Goal: Transaction & Acquisition: Book appointment/travel/reservation

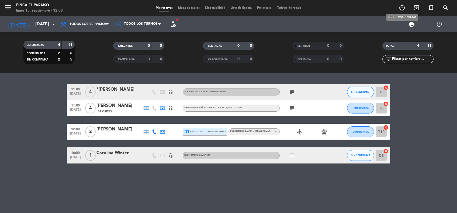
click at [403, 7] on icon "add_circle_outline" at bounding box center [402, 8] width 6 height 6
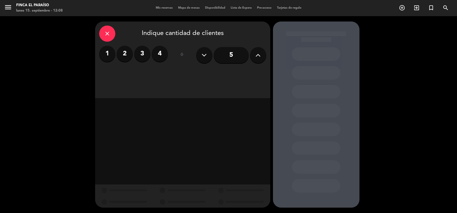
click at [261, 58] on icon at bounding box center [257, 55] width 5 height 8
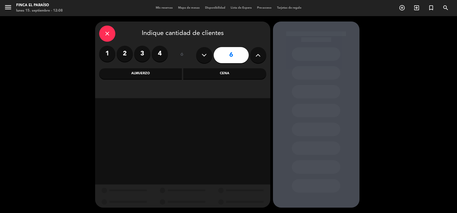
click at [261, 58] on icon at bounding box center [257, 55] width 5 height 8
type input "7"
click at [139, 73] on div "Almuerzo" at bounding box center [140, 73] width 83 height 11
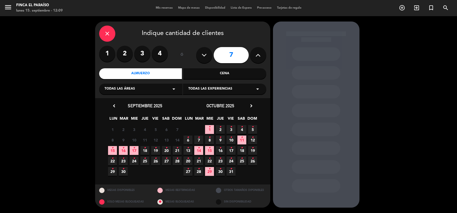
click at [250, 108] on icon "chevron_right" at bounding box center [251, 106] width 6 height 6
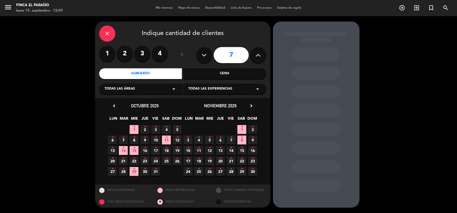
click at [250, 108] on icon "chevron_right" at bounding box center [251, 106] width 6 height 6
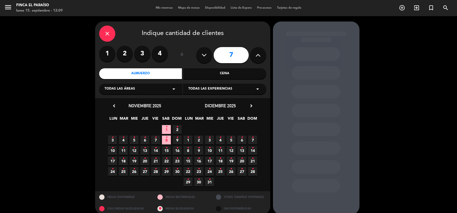
click at [217, 139] on span "4 •" at bounding box center [220, 140] width 9 height 9
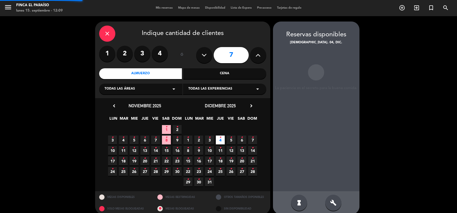
scroll to position [6, 0]
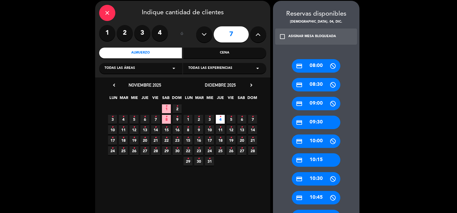
scroll to position [35, 0]
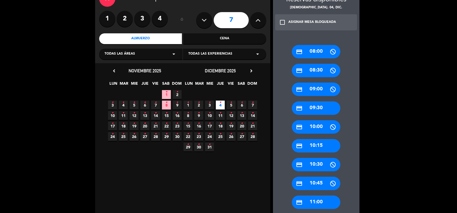
click at [319, 201] on div "credit_card 11:00" at bounding box center [316, 202] width 48 height 13
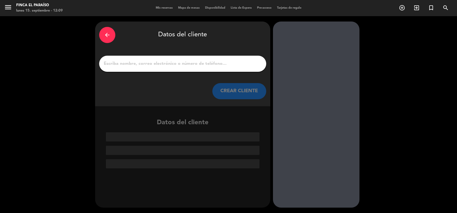
scroll to position [0, 0]
click at [141, 67] on input "1" at bounding box center [182, 64] width 159 height 8
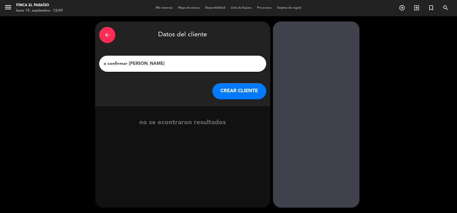
type input "a confirmar [PERSON_NAME]"
click at [245, 87] on button "CREAR CLIENTE" at bounding box center [239, 91] width 54 height 16
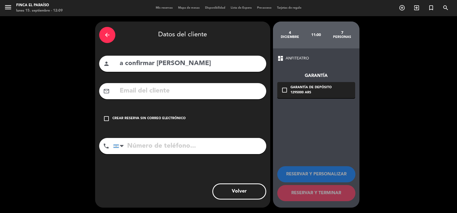
click at [142, 117] on div "Crear reserva sin correo electrónico" at bounding box center [148, 118] width 73 height 5
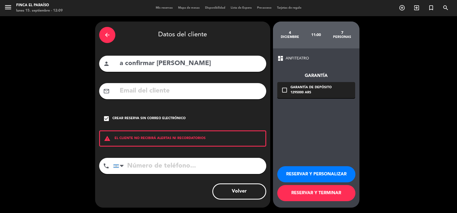
click at [321, 177] on button "RESERVAR Y PERSONALIZAR" at bounding box center [316, 174] width 78 height 16
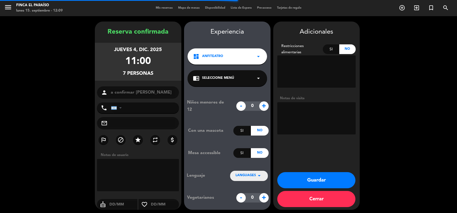
scroll to position [2, 0]
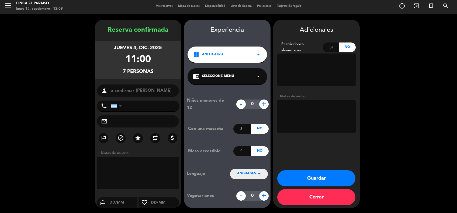
click at [300, 112] on textarea at bounding box center [316, 116] width 78 height 32
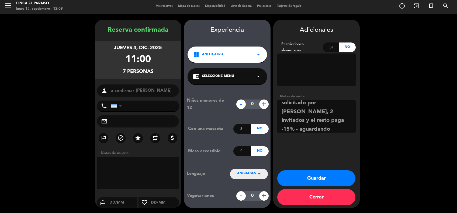
type textarea "solicitado por [PERSON_NAME], 2 invitados y el resto paga -15% - aguardando con…"
click at [317, 177] on button "Guardar" at bounding box center [316, 179] width 78 height 16
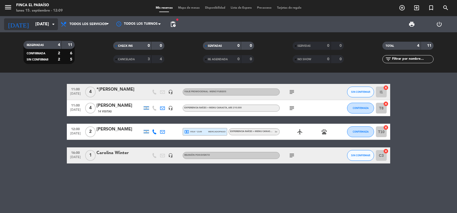
click at [40, 27] on input "[DATE]" at bounding box center [61, 24] width 57 height 11
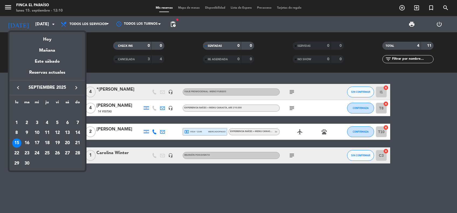
click at [77, 88] on icon "keyboard_arrow_right" at bounding box center [76, 88] width 6 height 6
click at [47, 124] on div "4" at bounding box center [47, 123] width 9 height 9
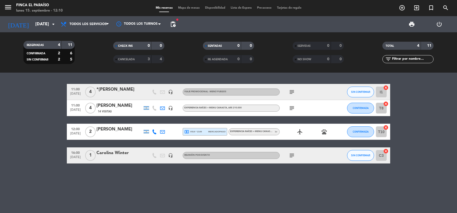
type input "[DEMOGRAPHIC_DATA][DATE]"
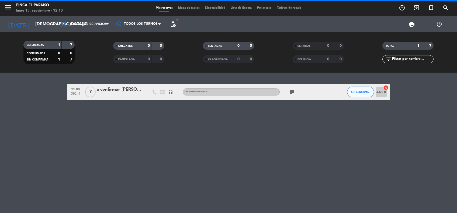
click at [118, 95] on div at bounding box center [119, 95] width 46 height 4
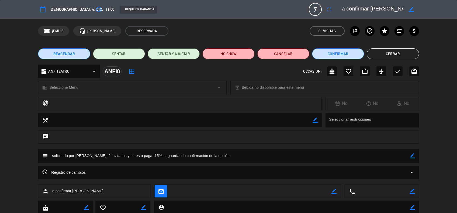
click at [390, 51] on button "Cerrar" at bounding box center [393, 53] width 52 height 11
